Goal: Communication & Community: Answer question/provide support

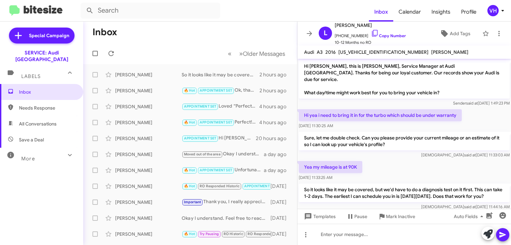
scroll to position [11, 0]
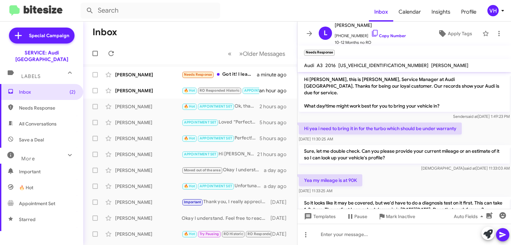
scroll to position [42, 0]
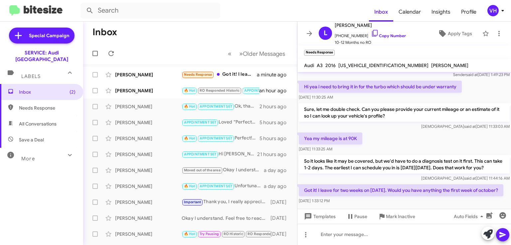
click at [151, 93] on div "[PERSON_NAME]" at bounding box center [148, 90] width 66 height 7
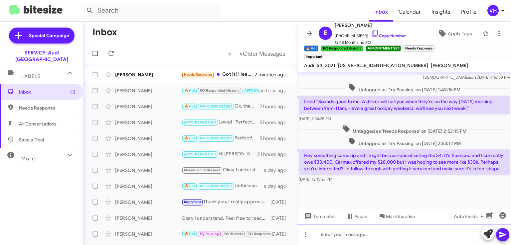
click at [417, 233] on div at bounding box center [403, 234] width 213 height 21
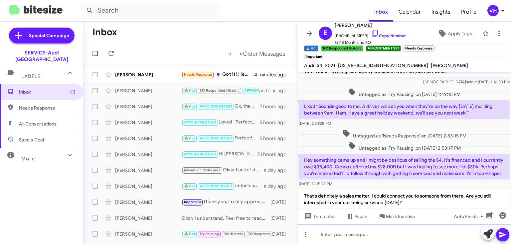
scroll to position [936, 0]
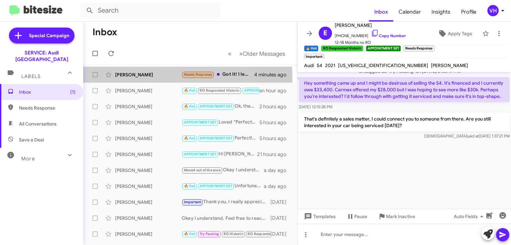
click at [147, 77] on div "[PERSON_NAME]" at bounding box center [148, 74] width 66 height 7
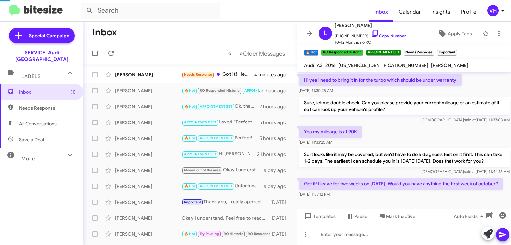
scroll to position [55, 0]
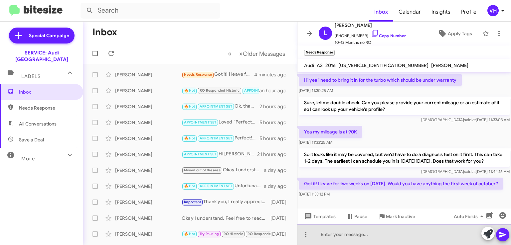
click at [439, 229] on div at bounding box center [403, 234] width 213 height 21
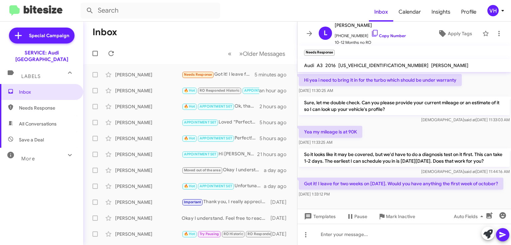
click at [374, 204] on div at bounding box center [403, 204] width 213 height 10
drag, startPoint x: 388, startPoint y: 175, endPoint x: 404, endPoint y: 184, distance: 19.3
click at [404, 184] on p "Got it! I leave for two weeks on [DATE]. Would you have anything the first week…" at bounding box center [400, 184] width 204 height 12
click at [404, 184] on p "Got it! I leave for two weeks on september 9. Would you have anything the first…" at bounding box center [400, 184] width 204 height 12
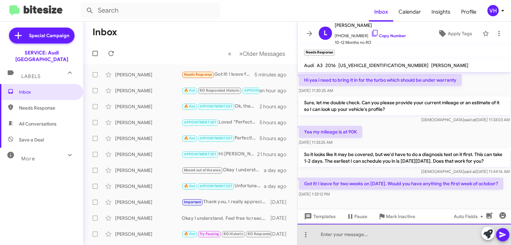
click at [411, 230] on div at bounding box center [403, 234] width 213 height 21
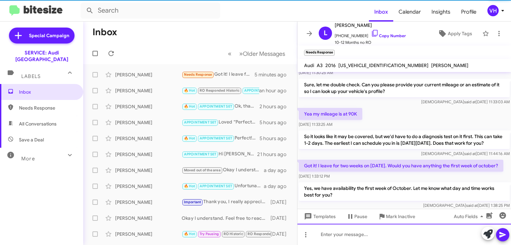
scroll to position [86, 0]
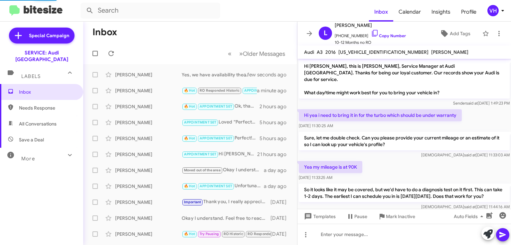
scroll to position [73, 0]
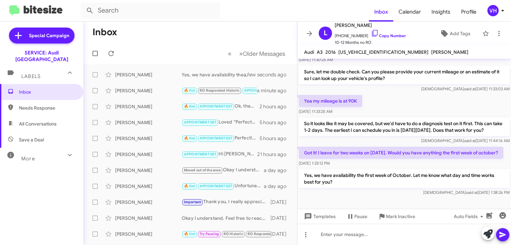
click at [129, 86] on div "Evan Disick 🔥 Hot RO Responded Historic APPOINTMENT SET Important That's defini…" at bounding box center [189, 90] width 203 height 13
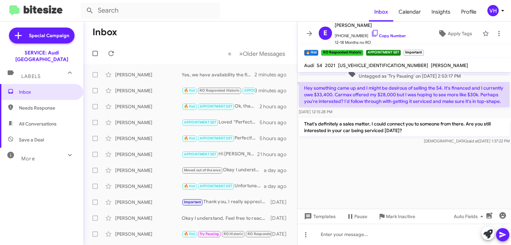
scroll to position [855, 0]
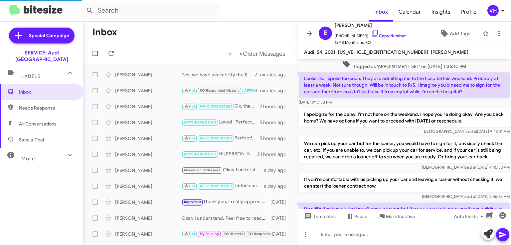
scroll to position [391, 0]
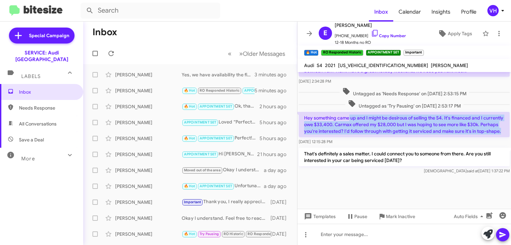
drag, startPoint x: 361, startPoint y: 143, endPoint x: 348, endPoint y: 127, distance: 20.1
click at [348, 127] on p "Hey something came up and I might be desirous of selling the S4. It's financed …" at bounding box center [403, 124] width 211 height 25
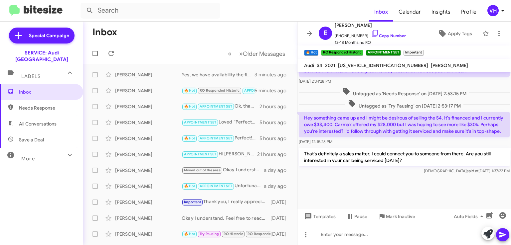
click at [343, 124] on p "Hey something came up and I might be desirous of selling the S4. It's financed …" at bounding box center [403, 124] width 211 height 25
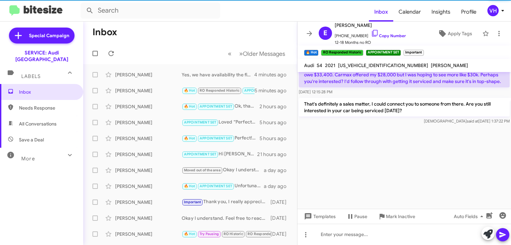
scroll to position [1150, 0]
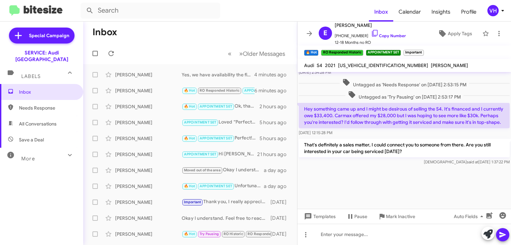
click at [331, 158] on p "That's definitely a sales matter, I could connect you to someone from there. Ar…" at bounding box center [403, 148] width 211 height 19
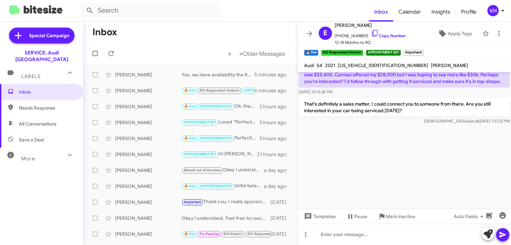
scroll to position [1162, 0]
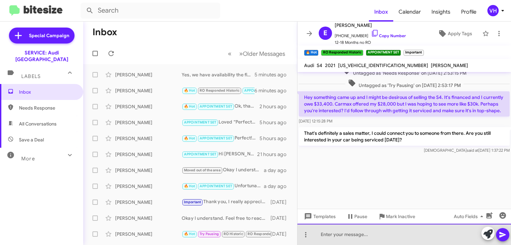
click at [388, 236] on div at bounding box center [403, 234] width 213 height 21
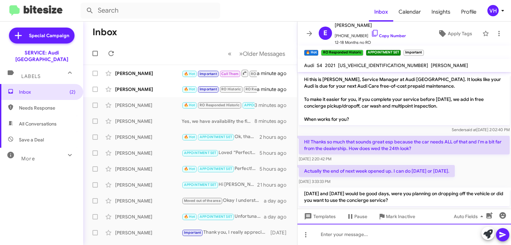
scroll to position [0, 0]
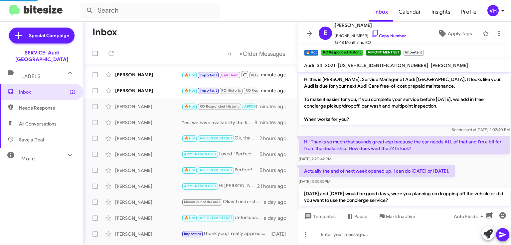
click at [161, 91] on div "[PERSON_NAME]" at bounding box center [148, 90] width 66 height 7
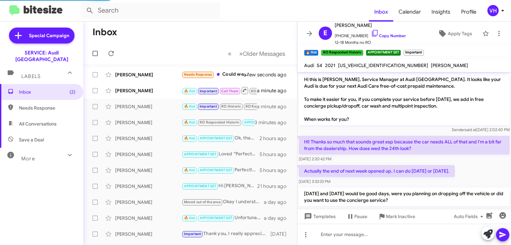
scroll to position [225, 0]
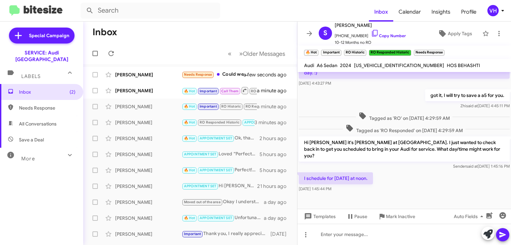
click at [382, 64] on span "WAUK3BF21RN052707" at bounding box center [399, 65] width 90 height 6
copy span "WAUK3BF21RN052707"
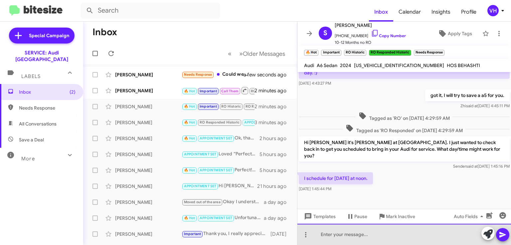
click at [398, 233] on div at bounding box center [403, 234] width 213 height 21
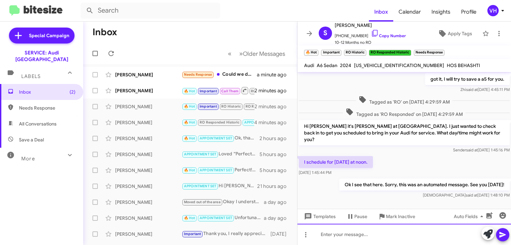
scroll to position [249, 0]
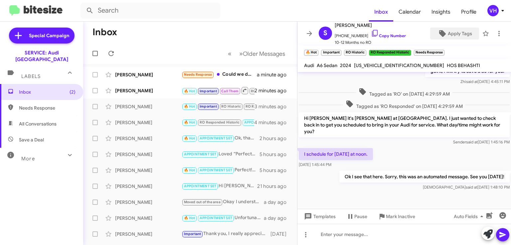
click at [459, 36] on span "Apply Tags" at bounding box center [459, 34] width 24 height 12
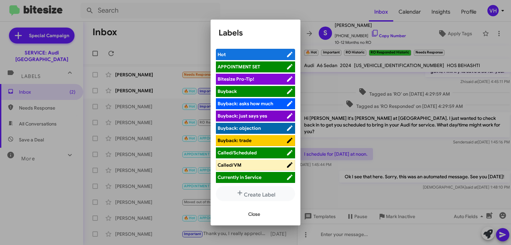
click at [242, 67] on span "APPOINTMENT SET" at bounding box center [238, 67] width 43 height 6
click at [238, 216] on div "Close" at bounding box center [255, 214] width 74 height 23
click at [257, 217] on span "Close" at bounding box center [254, 214] width 12 height 12
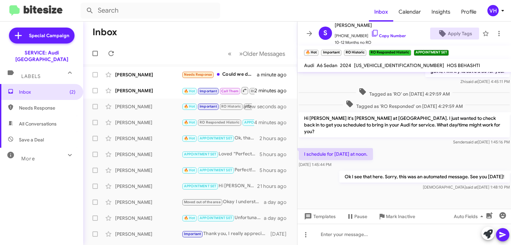
click at [408, 51] on span "×" at bounding box center [409, 50] width 4 height 8
click at [364, 51] on span "×" at bounding box center [364, 50] width 4 height 8
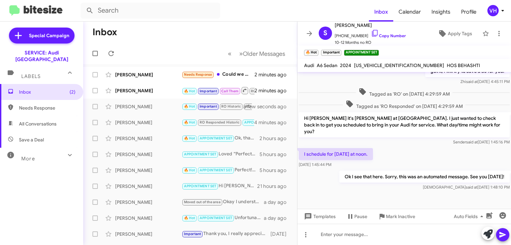
click at [339, 50] on span "×" at bounding box center [339, 50] width 4 height 8
click at [316, 49] on span "×" at bounding box center [316, 50] width 4 height 8
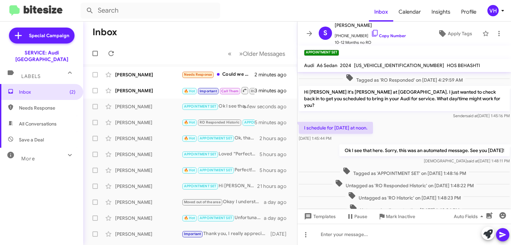
scroll to position [240, 0]
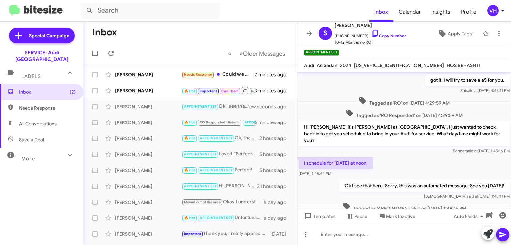
click at [309, 29] on button at bounding box center [308, 33] width 13 height 13
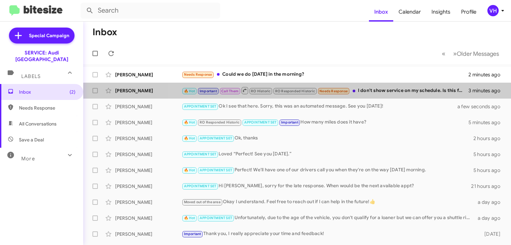
click at [394, 91] on div "🔥 Hot Important Call Them RO Historic RO Responded Historic Needs Response I do…" at bounding box center [324, 90] width 287 height 8
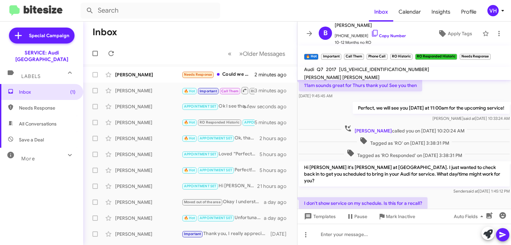
scroll to position [258, 0]
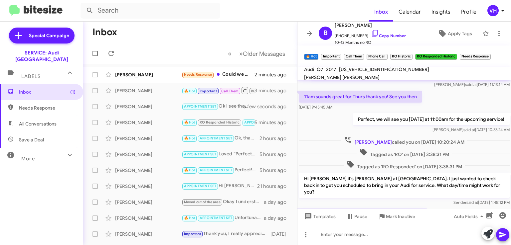
click at [363, 72] on span "WA1VAAF78HD038944" at bounding box center [384, 69] width 90 height 6
copy span "WA1VAAF78HD038944"
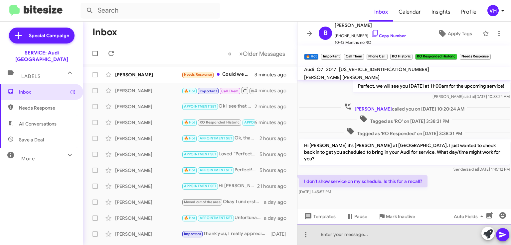
click at [423, 236] on div at bounding box center [403, 234] width 213 height 21
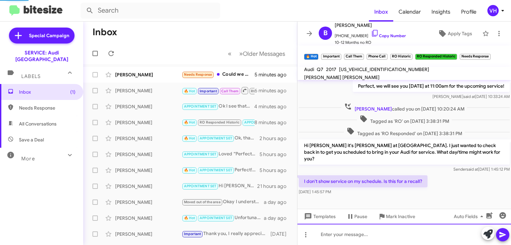
scroll to position [0, 0]
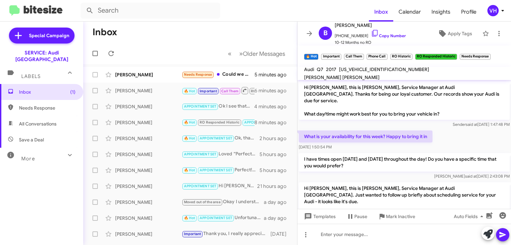
click at [123, 69] on div "Leslie Guzman Needs Response Could we do october 14 in the morning? 5 minutes a…" at bounding box center [189, 74] width 203 height 13
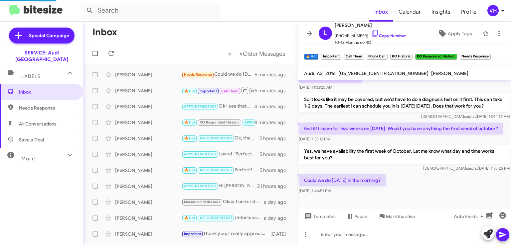
scroll to position [110, 0]
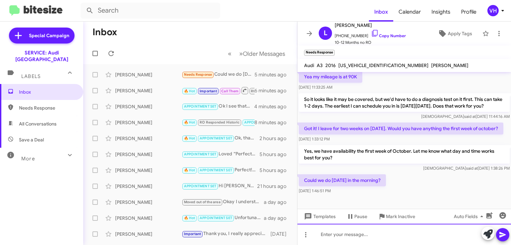
click at [367, 235] on div at bounding box center [403, 234] width 213 height 21
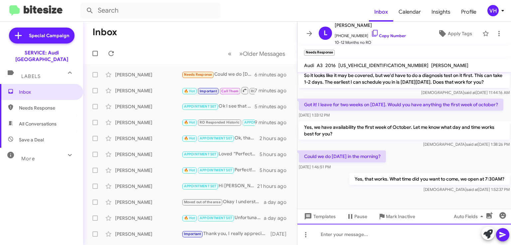
scroll to position [134, 0]
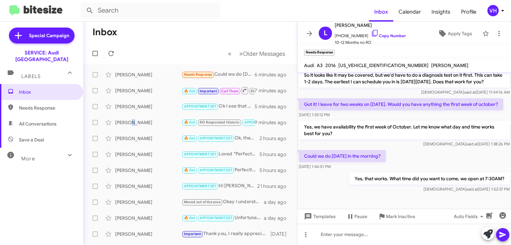
click at [130, 126] on div "Evan Disick 🔥 Hot RO Responded Historic APPOINTMENT SET Important How many mile…" at bounding box center [189, 122] width 203 height 13
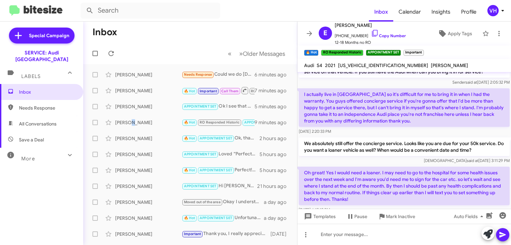
scroll to position [66, 0]
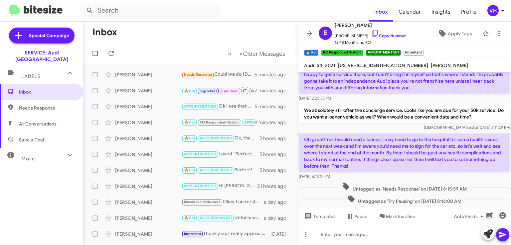
click at [491, 98] on div "Aug 12, 2025, 2:20:33 PM" at bounding box center [403, 98] width 211 height 7
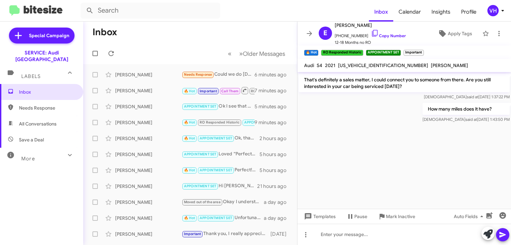
scroll to position [1170, 0]
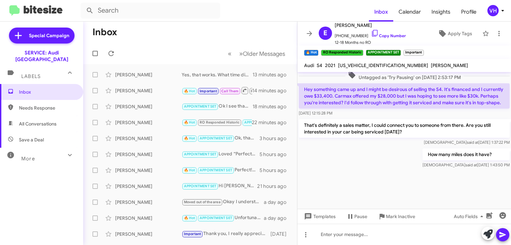
click at [486, 109] on p "Hey something came up and I might be desirous of selling the S4. It's financed …" at bounding box center [403, 95] width 211 height 25
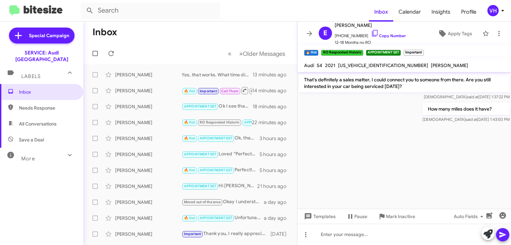
scroll to position [1245, 0]
click at [125, 126] on div "[PERSON_NAME]" at bounding box center [148, 122] width 66 height 7
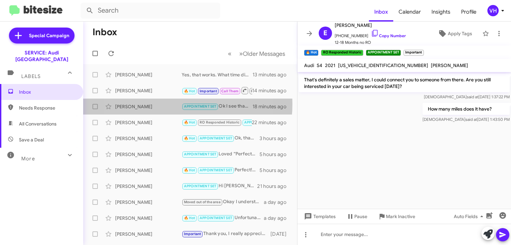
click at [156, 104] on div "[PERSON_NAME]" at bounding box center [148, 106] width 66 height 7
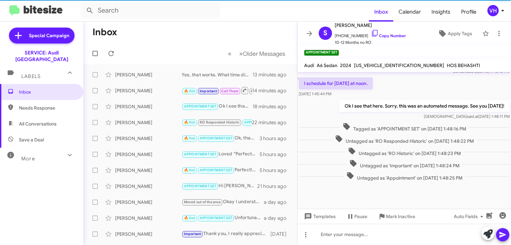
click at [157, 122] on div "[PERSON_NAME]" at bounding box center [148, 122] width 66 height 7
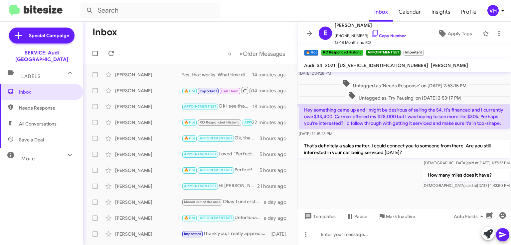
scroll to position [397, 0]
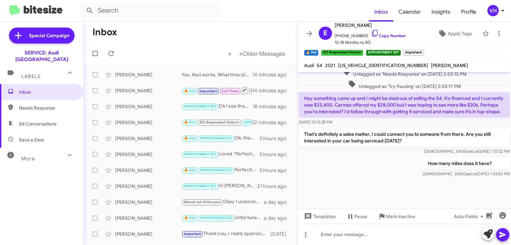
click at [362, 64] on span "[US_VEHICLE_IDENTIFICATION_NUMBER]" at bounding box center [383, 65] width 90 height 6
copy span "[US_VEHICLE_IDENTIFICATION_NUMBER]"
click at [310, 86] on div "Untagged as 'Try Pausing' on [DATE] 2:53:17 PM" at bounding box center [403, 85] width 213 height 12
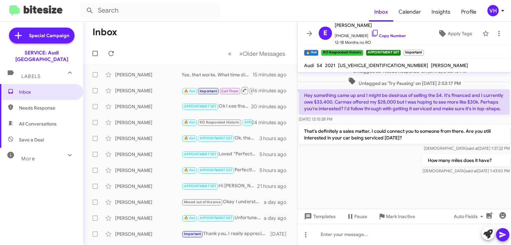
scroll to position [414, 0]
click at [501, 168] on div "Veda said at Sep 3, 2025, 1:43:50 PM" at bounding box center [465, 171] width 87 height 7
click at [480, 187] on div at bounding box center [403, 192] width 213 height 33
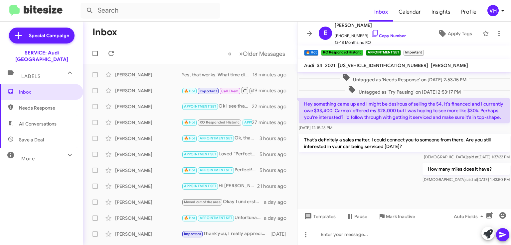
scroll to position [395, 0]
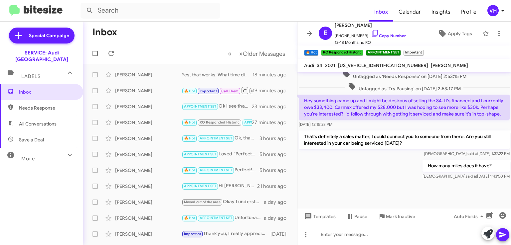
click at [421, 51] on span "×" at bounding box center [422, 50] width 4 height 8
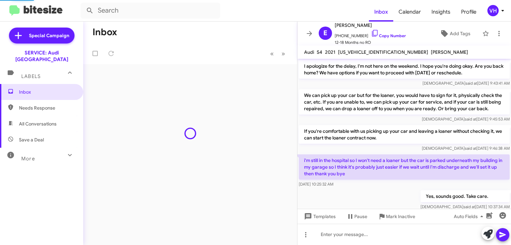
scroll to position [364, 0]
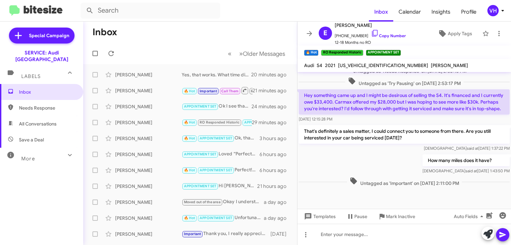
click at [491, 153] on div "That's definitely a sales matter, I could connect you to someone from there. Ar…" at bounding box center [403, 138] width 213 height 29
click at [356, 65] on span "[US_VEHICLE_IDENTIFICATION_NUMBER]" at bounding box center [383, 65] width 90 height 6
copy span "[US_VEHICLE_IDENTIFICATION_NUMBER]"
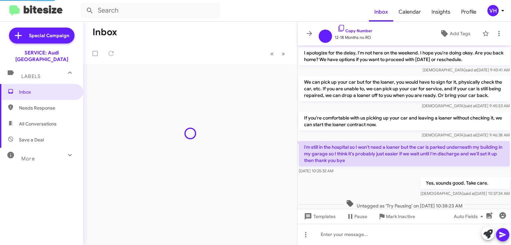
scroll to position [364, 0]
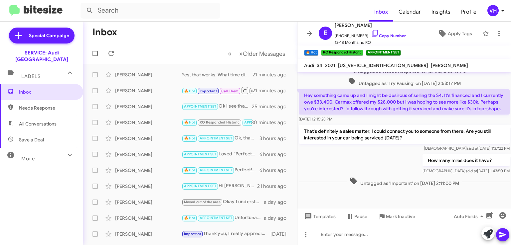
click at [489, 144] on p "That's definitely a sales matter, I could connect you to someone from there. Ar…" at bounding box center [403, 134] width 211 height 19
click at [449, 123] on div "[DATE] 12:15:28 PM" at bounding box center [403, 119] width 211 height 7
click at [481, 187] on div "Untagged as 'Important' on [DATE] 2:11:00 PM" at bounding box center [403, 182] width 211 height 10
click at [457, 153] on div "That's definitely a sales matter, I could connect you to someone from there. Ar…" at bounding box center [403, 138] width 213 height 29
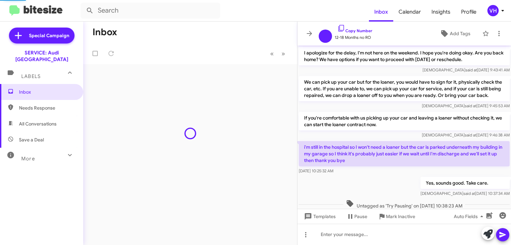
scroll to position [364, 0]
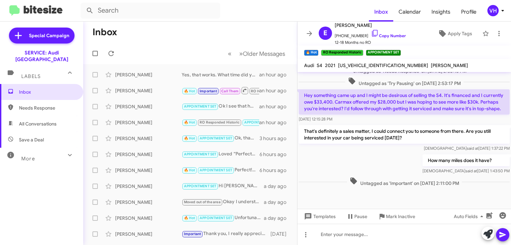
click at [152, 72] on div "[PERSON_NAME]" at bounding box center [148, 74] width 66 height 7
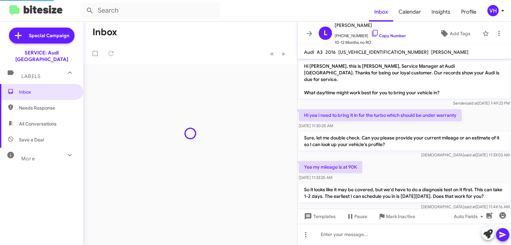
scroll to position [121, 0]
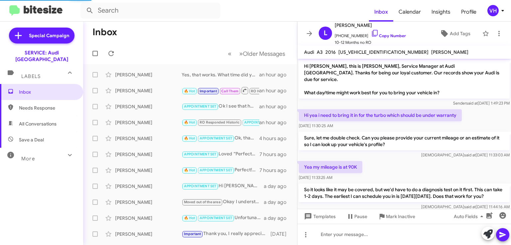
scroll to position [121, 0]
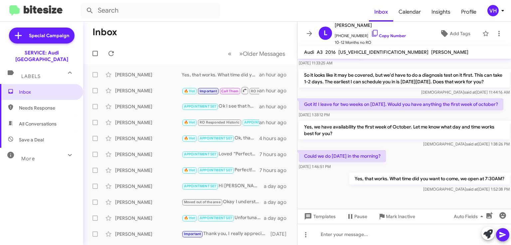
click at [133, 115] on span "[PERSON_NAME] 🔥 Hot RO Responded Historic APPOINTMENT SET How many miles does i…" at bounding box center [190, 123] width 214 height 16
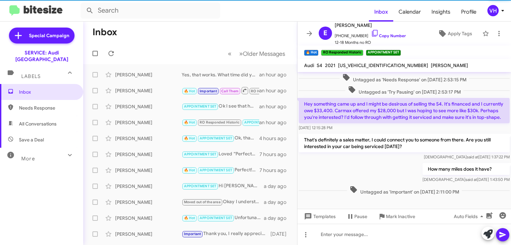
scroll to position [871, 0]
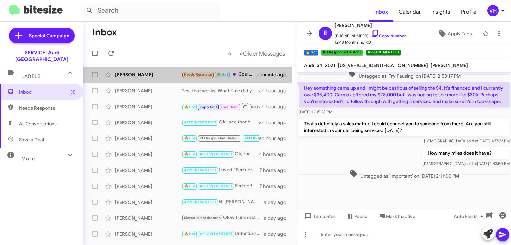
click at [139, 74] on div "[PERSON_NAME]" at bounding box center [148, 74] width 66 height 7
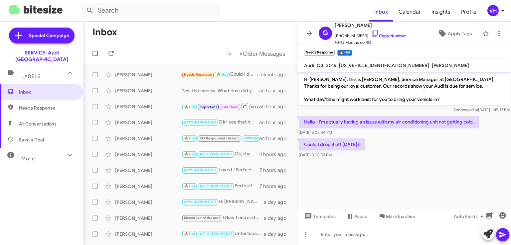
click at [356, 64] on span "[US_VEHICLE_IDENTIFICATION_NUMBER]" at bounding box center [384, 65] width 90 height 6
copy span "[US_VEHICLE_IDENTIFICATION_NUMBER]"
click at [431, 65] on span "[PERSON_NAME]" at bounding box center [449, 65] width 37 height 6
click at [378, 63] on span "[US_VEHICLE_IDENTIFICATION_NUMBER]" at bounding box center [384, 65] width 90 height 6
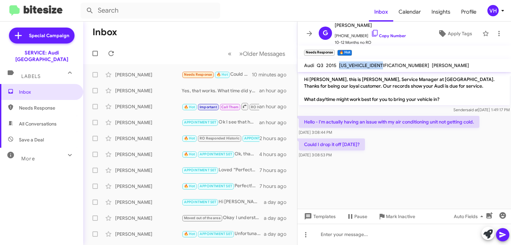
click at [378, 63] on span "[US_VEHICLE_IDENTIFICATION_NUMBER]" at bounding box center [384, 65] width 90 height 6
copy span "[US_VEHICLE_IDENTIFICATION_NUMBER]"
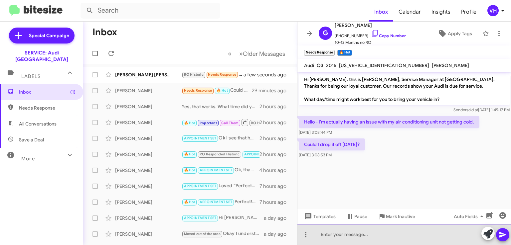
click at [357, 238] on div at bounding box center [403, 234] width 213 height 21
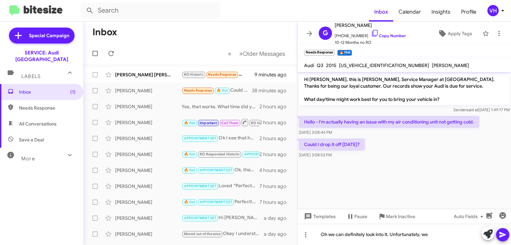
click at [136, 72] on div "[PERSON_NAME] [PERSON_NAME]" at bounding box center [148, 74] width 66 height 7
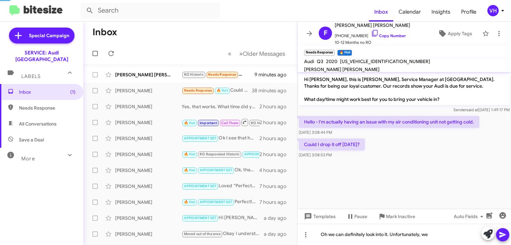
scroll to position [200, 0]
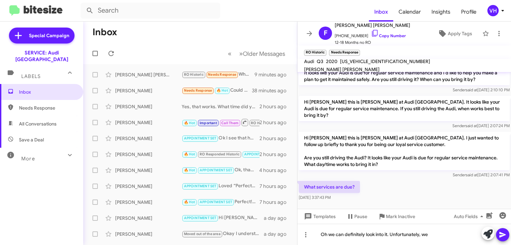
click at [170, 73] on div "[PERSON_NAME] [PERSON_NAME]" at bounding box center [148, 74] width 66 height 7
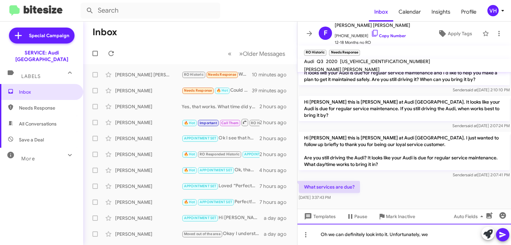
drag, startPoint x: 448, startPoint y: 233, endPoint x: 314, endPoint y: 258, distance: 136.5
click at [314, 245] on html "Inbox Calendar Insights Profile VH Special Campaign SERVICE: Audi Oakland Label…" at bounding box center [255, 122] width 511 height 245
copy div "Oh we can definitely look into it. Unfortunately, we"
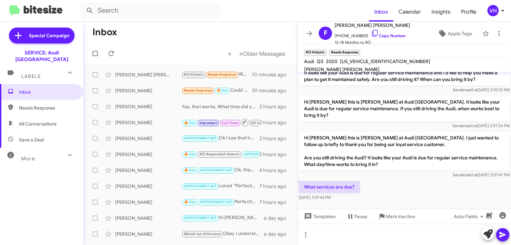
click at [116, 92] on div "[PERSON_NAME]" at bounding box center [148, 90] width 66 height 7
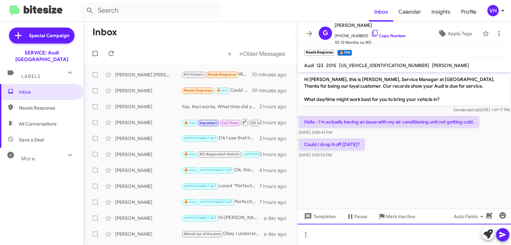
click at [404, 236] on div at bounding box center [403, 234] width 213 height 21
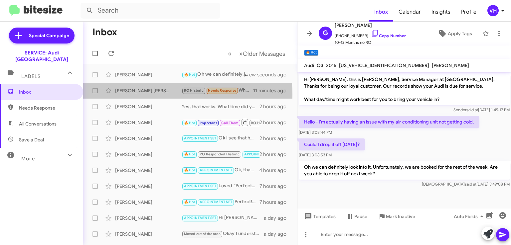
click at [164, 94] on div "[PERSON_NAME] [PERSON_NAME] RO Historic Needs Response What services are due? 1…" at bounding box center [189, 90] width 203 height 13
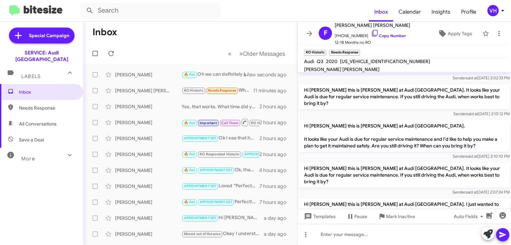
scroll to position [200, 0]
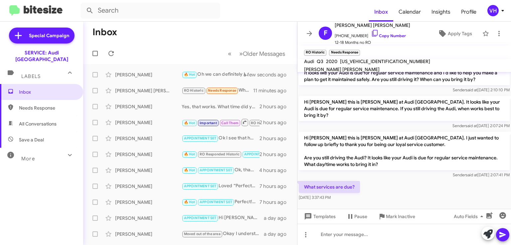
click at [349, 64] on span "[US_VEHICLE_IDENTIFICATION_NUMBER]" at bounding box center [385, 61] width 90 height 6
copy span "[US_VEHICLE_IDENTIFICATION_NUMBER]"
click at [150, 79] on div "Gail Reid 🔥 Hot Try Pausing Needs Response Any chance we can squeeze it in? a m…" at bounding box center [189, 74] width 203 height 13
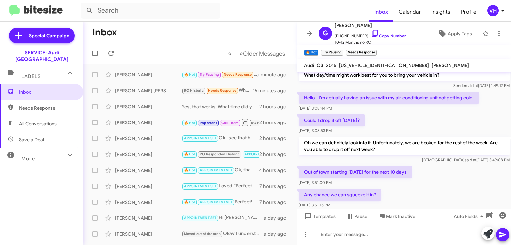
scroll to position [35, 0]
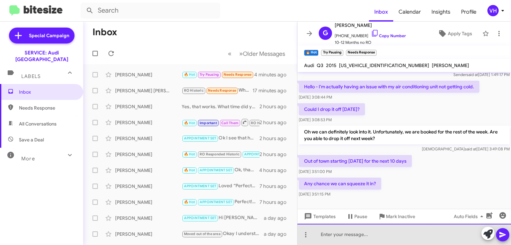
click at [384, 237] on div at bounding box center [403, 234] width 213 height 21
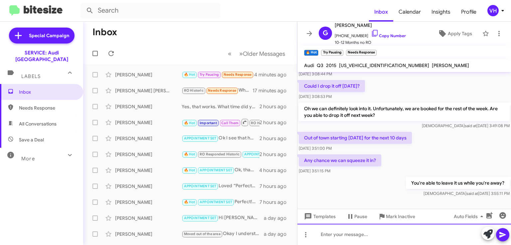
scroll to position [59, 0]
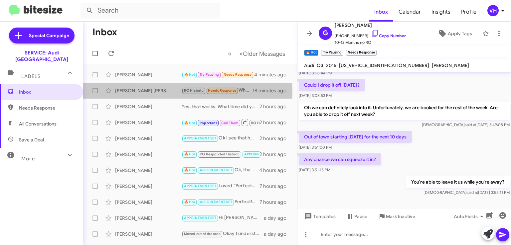
click at [172, 91] on div "[PERSON_NAME] [PERSON_NAME]" at bounding box center [148, 90] width 66 height 7
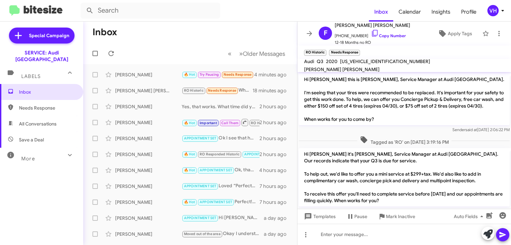
click at [165, 79] on div "Gail Reid 🔥 Hot Try Pausing Needs Response Any chance we can squeeze it in? 4 m…" at bounding box center [189, 74] width 203 height 13
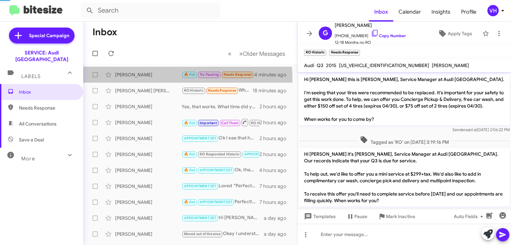
scroll to position [59, 0]
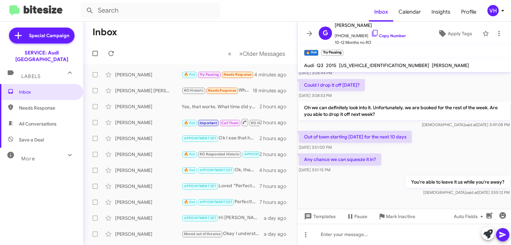
click at [380, 63] on span "[US_VEHICLE_IDENTIFICATION_NUMBER]" at bounding box center [384, 65] width 90 height 6
copy span "[US_VEHICLE_IDENTIFICATION_NUMBER]"
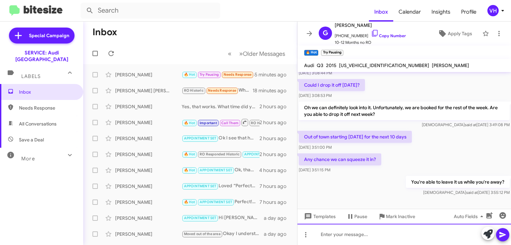
click at [404, 230] on div at bounding box center [403, 234] width 213 height 21
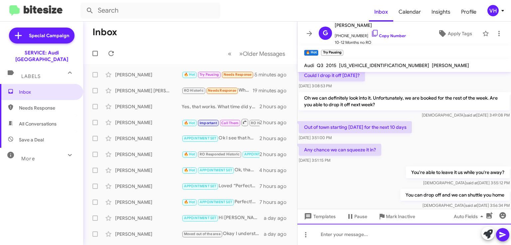
scroll to position [84, 0]
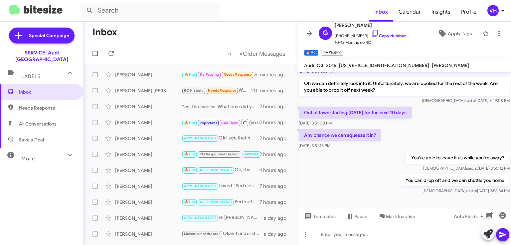
click at [471, 124] on div "Out of town starting Saturday for the next 10 days Sep 3, 2025, 3:51:00 PM" at bounding box center [403, 116] width 213 height 23
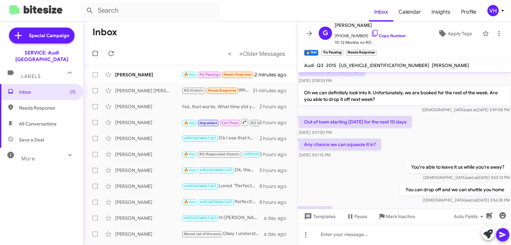
scroll to position [108, 0]
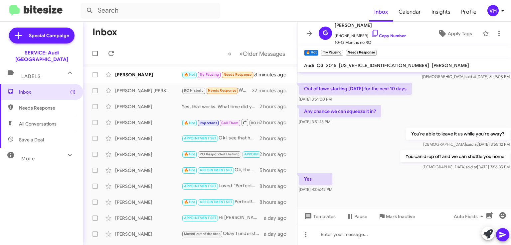
click at [495, 154] on p "You can drop off and we can shuttle you home" at bounding box center [454, 157] width 109 height 12
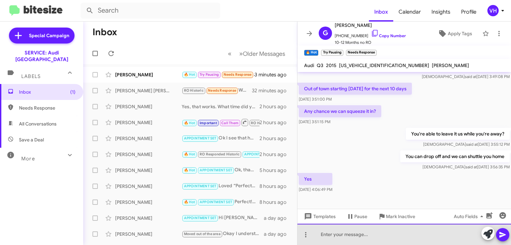
click at [454, 241] on div at bounding box center [403, 234] width 213 height 21
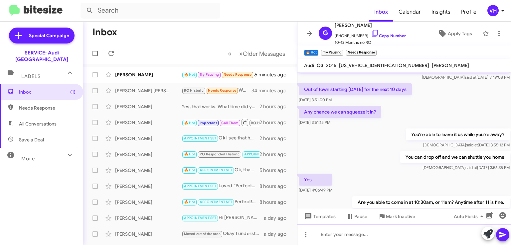
scroll to position [132, 0]
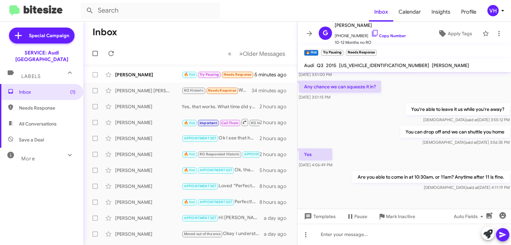
click at [141, 95] on div "Fiona Lon RO Historic Needs Response What services are due? 34 minutes ago" at bounding box center [189, 90] width 203 height 13
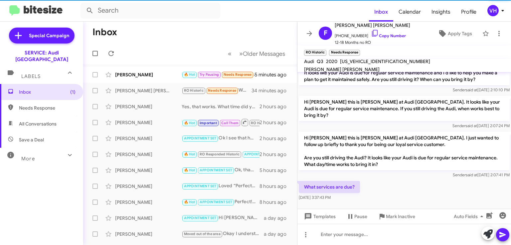
click at [135, 75] on div "[PERSON_NAME]" at bounding box center [148, 74] width 66 height 7
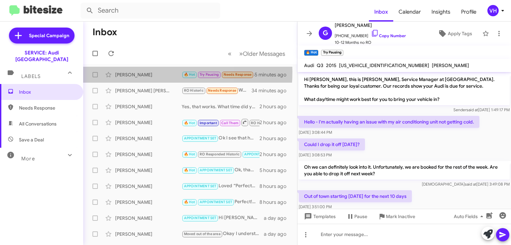
click at [136, 72] on div "[PERSON_NAME]" at bounding box center [148, 74] width 66 height 7
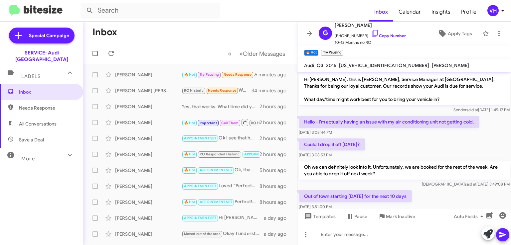
click at [139, 91] on div "[PERSON_NAME] [PERSON_NAME]" at bounding box center [148, 90] width 66 height 7
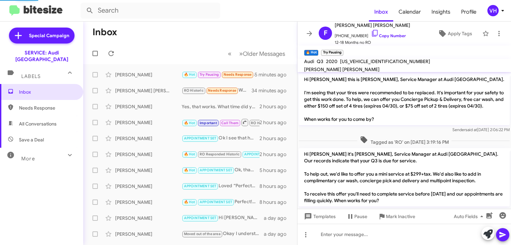
scroll to position [200, 0]
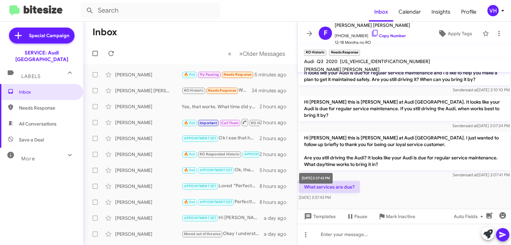
click at [330, 195] on span "[DATE] 3:37:43 PM" at bounding box center [314, 197] width 32 height 5
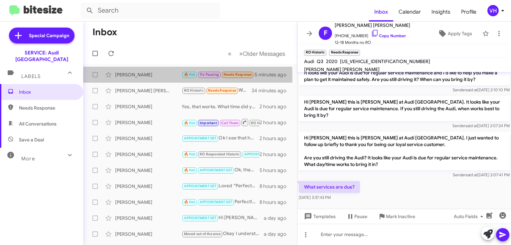
click at [122, 76] on div "[PERSON_NAME]" at bounding box center [148, 74] width 66 height 7
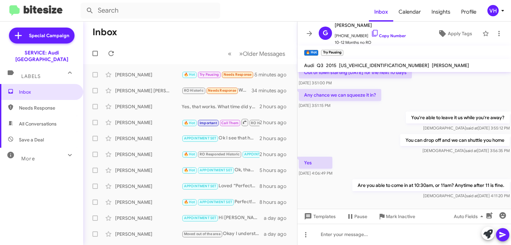
scroll to position [132, 0]
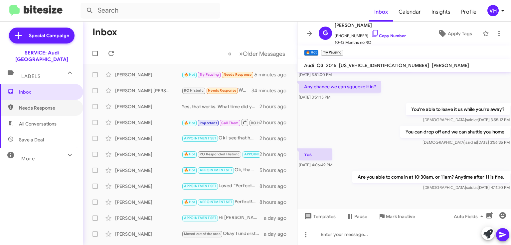
click at [33, 105] on span "Needs Response" at bounding box center [47, 108] width 57 height 7
type input "in:needs-response"
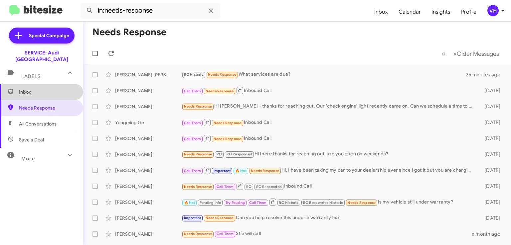
click at [50, 84] on span "Inbox" at bounding box center [41, 92] width 83 height 16
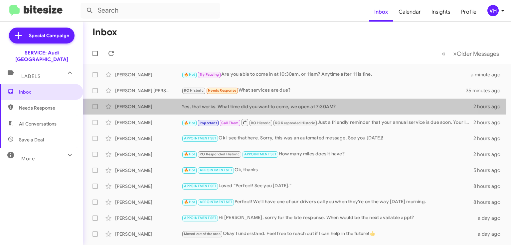
click at [280, 104] on div "Yes, that works. What time did you want to come, we open at 7:30AM?" at bounding box center [326, 106] width 291 height 7
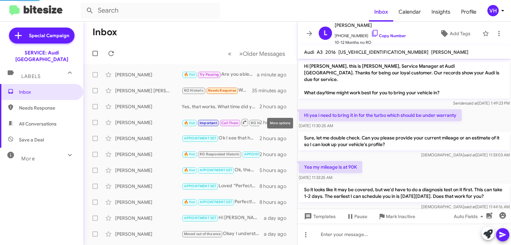
scroll to position [108, 0]
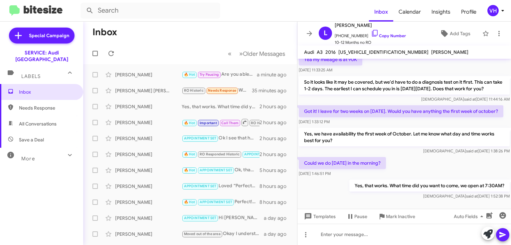
click at [136, 88] on div "[PERSON_NAME] [PERSON_NAME]" at bounding box center [148, 90] width 66 height 7
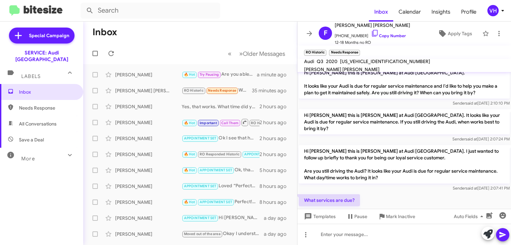
click at [334, 136] on div "Sender said at Aug 5, 2025, 2:07:24 PM" at bounding box center [403, 139] width 211 height 7
click at [368, 64] on span "[US_VEHICLE_IDENTIFICATION_NUMBER]" at bounding box center [385, 61] width 90 height 6
copy span "[US_VEHICLE_IDENTIFICATION_NUMBER]"
click at [387, 117] on p "Hi [PERSON_NAME] this is [PERSON_NAME] at Audi [GEOGRAPHIC_DATA]. It looks like…" at bounding box center [403, 121] width 211 height 25
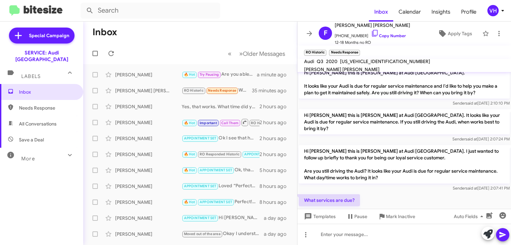
scroll to position [200, 0]
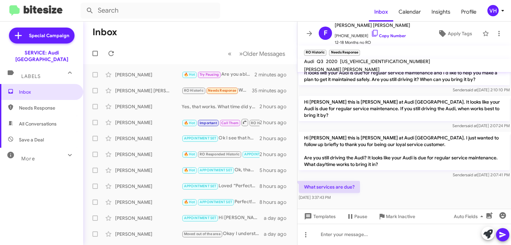
click at [478, 180] on div "What services are due? Sep 3, 2025, 3:37:43 PM" at bounding box center [403, 191] width 213 height 23
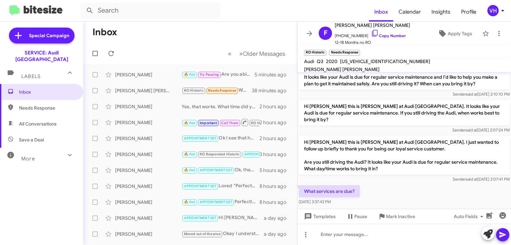
scroll to position [200, 0]
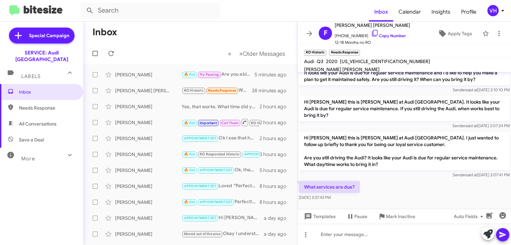
click at [353, 64] on span "[US_VEHICLE_IDENTIFICATION_NUMBER]" at bounding box center [385, 61] width 90 height 6
copy span "[US_VEHICLE_IDENTIFICATION_NUMBER]"
click at [375, 97] on p "Hi [PERSON_NAME] this is [PERSON_NAME] at Audi [GEOGRAPHIC_DATA]. It looks like…" at bounding box center [403, 108] width 211 height 25
click at [362, 62] on span "[US_VEHICLE_IDENTIFICATION_NUMBER]" at bounding box center [385, 61] width 90 height 6
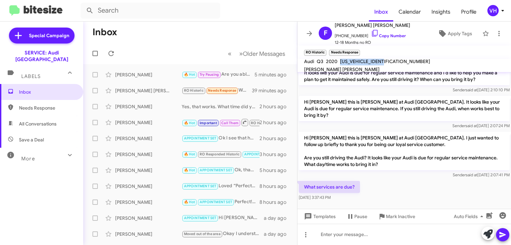
click at [362, 62] on span "[US_VEHICLE_IDENTIFICATION_NUMBER]" at bounding box center [385, 61] width 90 height 6
copy span "[US_VEHICLE_IDENTIFICATION_NUMBER]"
click at [352, 185] on p "What services are due?" at bounding box center [328, 187] width 61 height 12
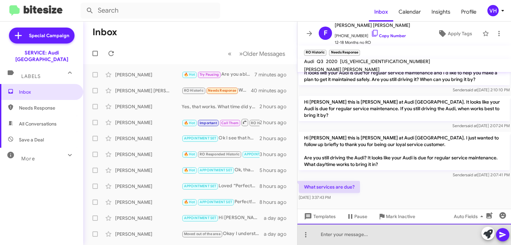
click at [321, 235] on div at bounding box center [403, 234] width 213 height 21
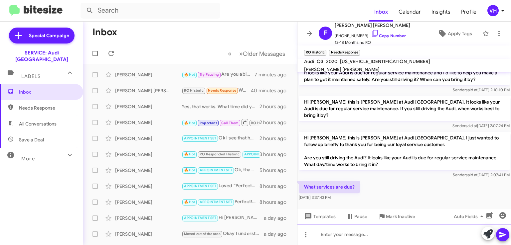
paste div
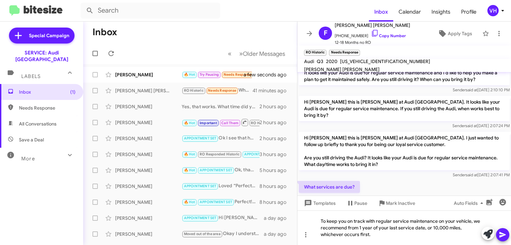
click at [348, 64] on span "[US_VEHICLE_IDENTIFICATION_NUMBER]" at bounding box center [385, 61] width 90 height 6
copy span "[US_VEHICLE_IDENTIFICATION_NUMBER]"
click at [346, 132] on p "Hi [PERSON_NAME] this is [PERSON_NAME] at Audi [GEOGRAPHIC_DATA]. I just wanted…" at bounding box center [403, 151] width 211 height 39
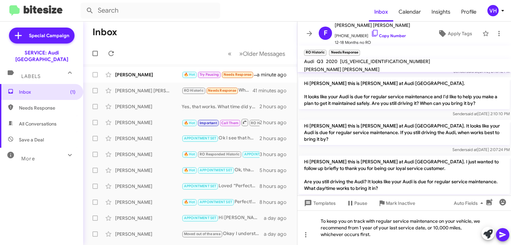
scroll to position [213, 0]
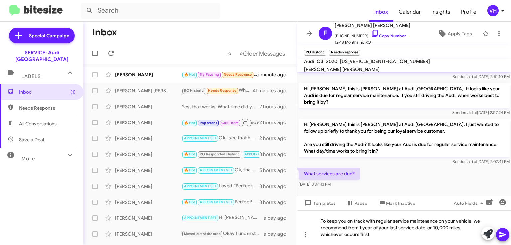
click at [358, 64] on span "[US_VEHICLE_IDENTIFICATION_NUMBER]" at bounding box center [385, 61] width 90 height 6
copy span "[US_VEHICLE_IDENTIFICATION_NUMBER]"
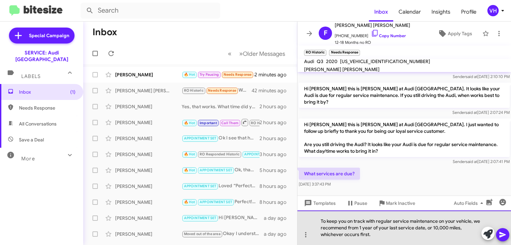
click at [381, 235] on div "To keep you on track with regular service maintenance on your vehicle, we recom…" at bounding box center [403, 228] width 213 height 35
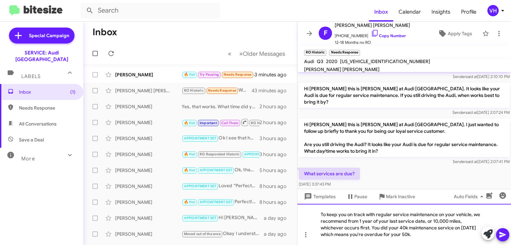
click at [424, 233] on div "To keep you on track with regular service maintenance on your vehicle, we recom…" at bounding box center [403, 224] width 213 height 41
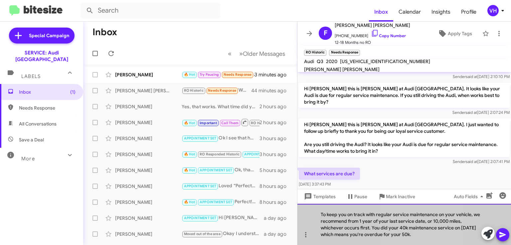
click at [424, 233] on div "To keep you on track with regular service maintenance on your vehicle, we recom…" at bounding box center [403, 224] width 213 height 41
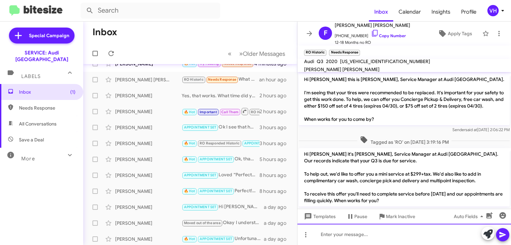
scroll to position [0, 0]
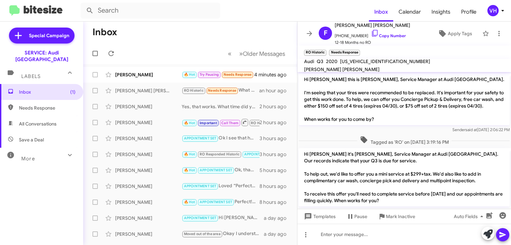
click at [134, 68] on div "[PERSON_NAME] 🔥 Hot Try Pausing Needs Response [DATE] I can come in around 11am…" at bounding box center [189, 74] width 203 height 13
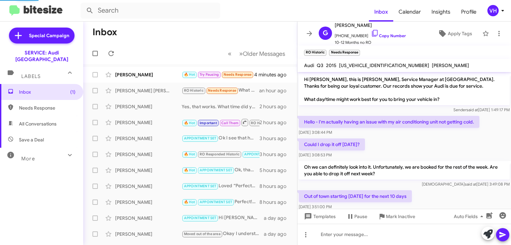
scroll to position [163, 0]
